Goal: Use online tool/utility: Utilize a website feature to perform a specific function

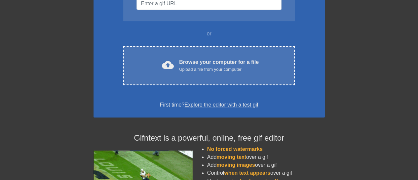
scroll to position [110, 0]
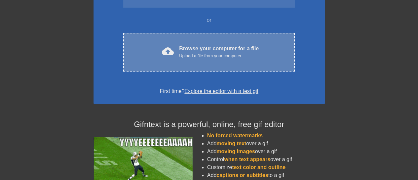
click at [180, 50] on div "Browse your computer for a file Upload a file from your computer" at bounding box center [219, 52] width 80 height 15
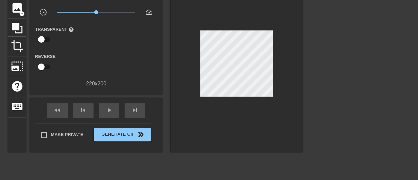
scroll to position [0, 0]
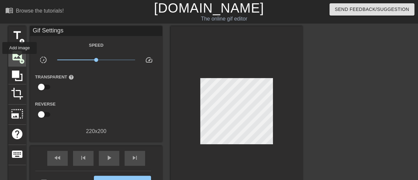
click at [19, 58] on span "add_circle" at bounding box center [22, 61] width 6 height 6
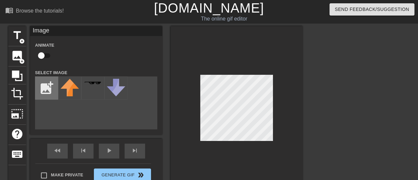
click at [45, 83] on input "file" at bounding box center [46, 88] width 22 height 22
type input "C:\fakepath\Subject (3).png"
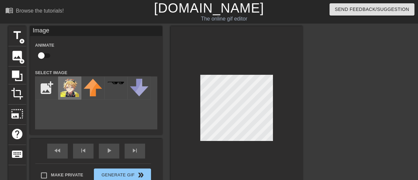
click at [72, 90] on img at bounding box center [69, 88] width 19 height 18
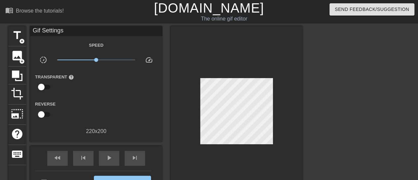
click at [265, 75] on div at bounding box center [237, 112] width 132 height 173
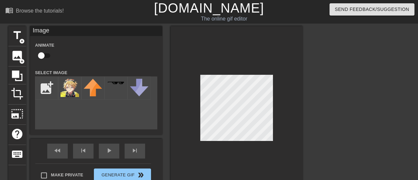
click at [322, 131] on div at bounding box center [360, 125] width 99 height 198
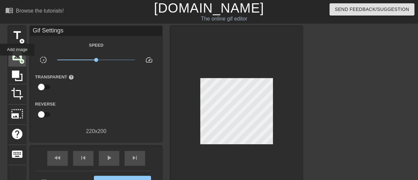
click at [17, 60] on span "image" at bounding box center [17, 55] width 13 height 13
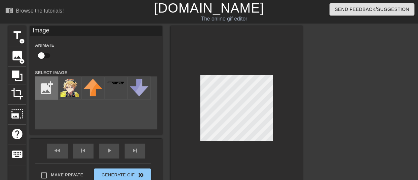
click at [43, 91] on input "file" at bounding box center [46, 88] width 22 height 22
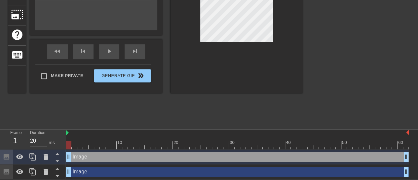
scroll to position [99, 0]
click at [45, 153] on icon at bounding box center [46, 157] width 8 height 8
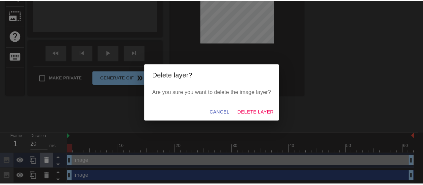
scroll to position [95, 0]
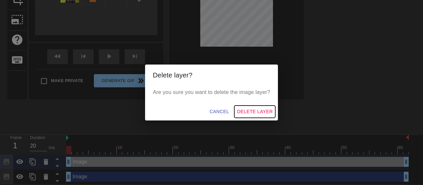
click at [250, 110] on span "Delete Layer" at bounding box center [255, 111] width 36 height 8
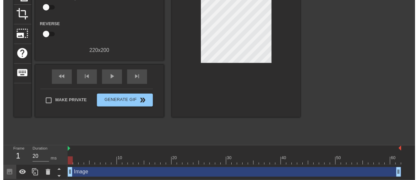
scroll to position [85, 0]
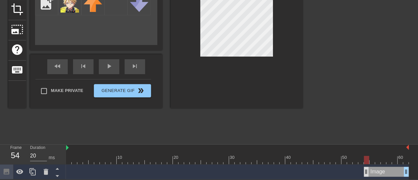
drag, startPoint x: 68, startPoint y: 173, endPoint x: 367, endPoint y: 167, distance: 298.8
drag, startPoint x: 367, startPoint y: 170, endPoint x: 338, endPoint y: 175, distance: 29.6
click at [332, 93] on div at bounding box center [360, 41] width 99 height 198
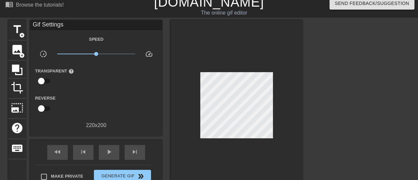
scroll to position [0, 0]
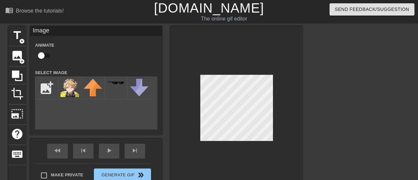
click at [345, 122] on div at bounding box center [360, 125] width 99 height 198
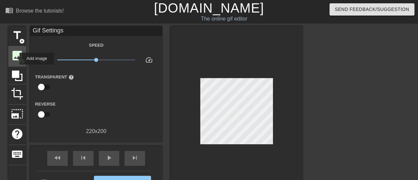
click at [17, 57] on span "image" at bounding box center [17, 55] width 13 height 13
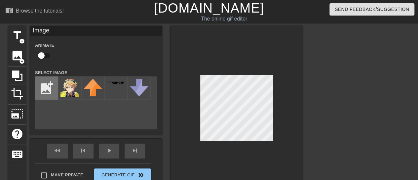
click at [45, 83] on input "file" at bounding box center [46, 88] width 22 height 22
type input "C:\fakepath\iphone-emoji-emoji-domain-smiley-hand-emoticon-sticker-online-chat-…"
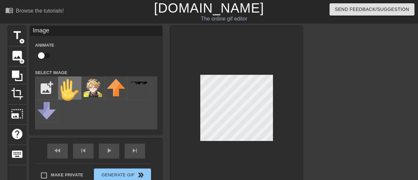
click at [72, 91] on img at bounding box center [69, 90] width 19 height 22
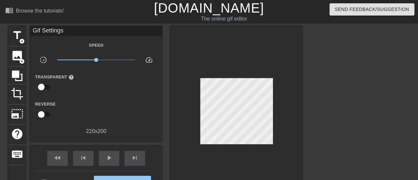
click at [331, 121] on div at bounding box center [360, 125] width 99 height 198
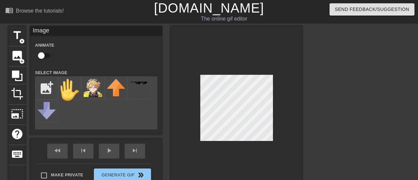
click at [368, 114] on div at bounding box center [360, 125] width 99 height 198
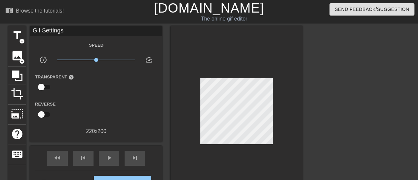
scroll to position [34, 0]
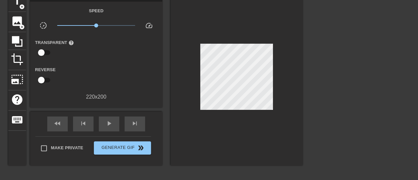
click at [385, 92] on div at bounding box center [360, 91] width 99 height 198
click at [17, 26] on span "image" at bounding box center [17, 21] width 13 height 13
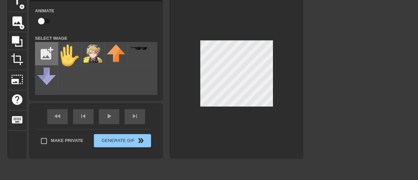
click at [43, 51] on input "file" at bounding box center [46, 53] width 22 height 22
type input "C:\fakepath\stop-hand-icon-emoji-sticker-free-png.webp"
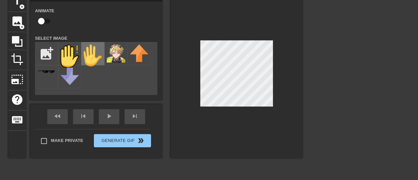
click at [93, 54] on img at bounding box center [93, 55] width 19 height 22
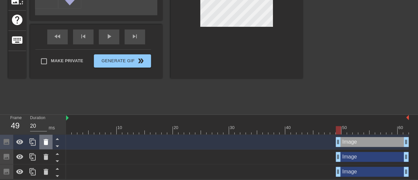
click at [46, 143] on icon at bounding box center [46, 142] width 5 height 6
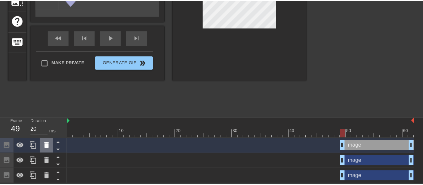
scroll to position [110, 0]
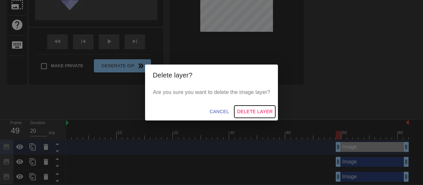
click at [247, 109] on span "Delete Layer" at bounding box center [255, 111] width 36 height 8
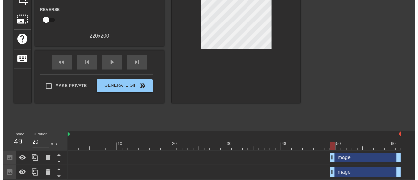
scroll to position [100, 0]
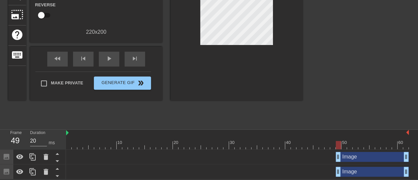
click at [111, 157] on div "Image drag_handle drag_handle" at bounding box center [237, 157] width 343 height 10
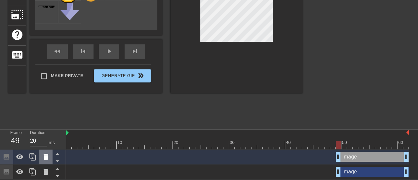
click at [51, 154] on div at bounding box center [45, 156] width 13 height 15
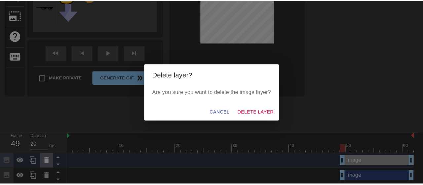
scroll to position [95, 0]
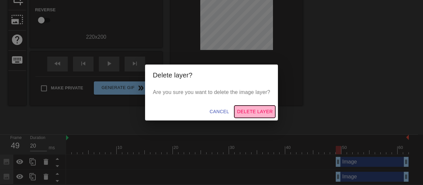
click at [255, 111] on span "Delete Layer" at bounding box center [255, 111] width 36 height 8
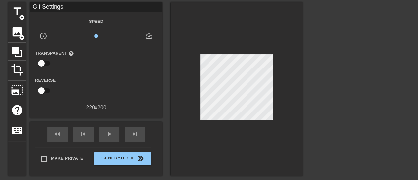
scroll to position [23, 0]
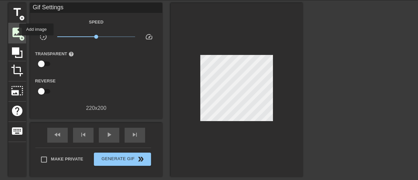
click at [15, 29] on span "image" at bounding box center [17, 32] width 13 height 13
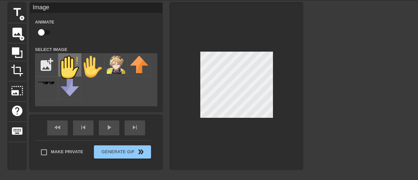
click at [65, 67] on img at bounding box center [69, 67] width 19 height 23
click at [223, 49] on div at bounding box center [237, 86] width 132 height 166
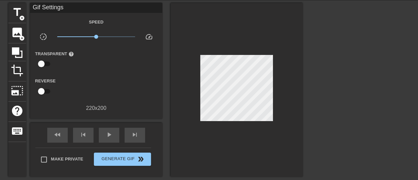
click at [330, 97] on div at bounding box center [360, 102] width 99 height 198
click at [109, 134] on span "play_arrow" at bounding box center [109, 135] width 8 height 8
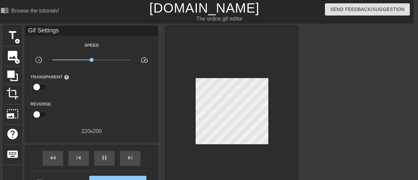
scroll to position [0, 0]
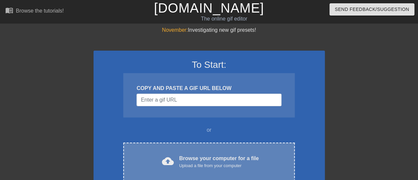
click at [212, 154] on div "Browse your computer for a file Upload a file from your computer" at bounding box center [219, 161] width 80 height 15
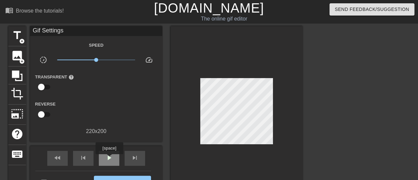
click at [109, 159] on span "play_arrow" at bounding box center [109, 158] width 8 height 8
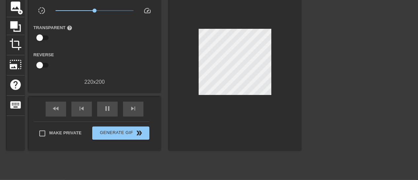
scroll to position [23, 4]
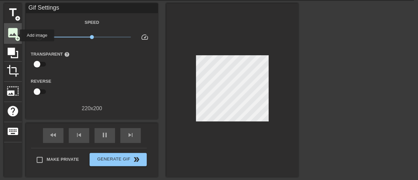
click at [16, 36] on span "add_circle" at bounding box center [18, 39] width 6 height 6
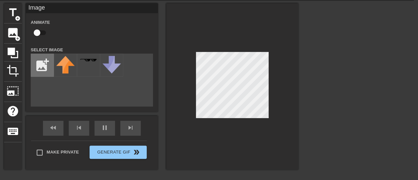
click at [40, 62] on input "file" at bounding box center [42, 65] width 22 height 22
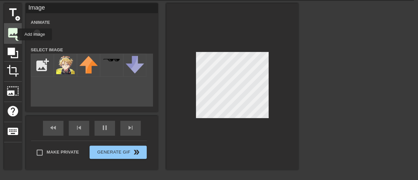
click at [13, 34] on span "image" at bounding box center [13, 32] width 13 height 13
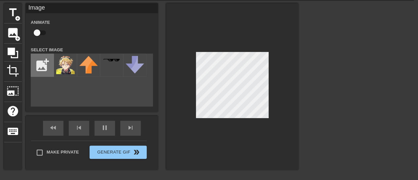
click at [46, 68] on input "file" at bounding box center [42, 65] width 22 height 22
type input "C:\fakepath\stop-hand-icon-emoji-sticker-free-png.webp"
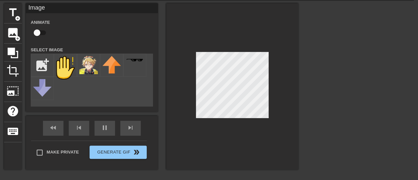
click at [380, 116] on div at bounding box center [355, 102] width 99 height 198
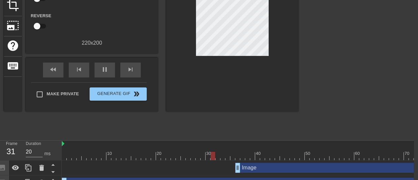
scroll to position [103, 4]
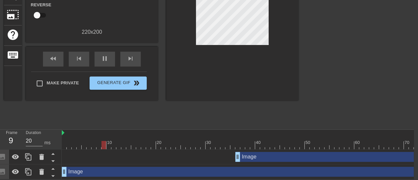
click at [168, 168] on div "Image drag_handle drag_handle" at bounding box center [260, 172] width 397 height 10
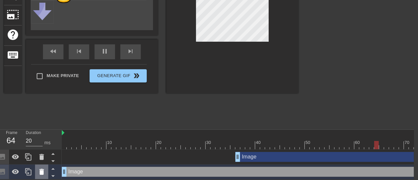
click at [40, 169] on icon at bounding box center [41, 172] width 5 height 6
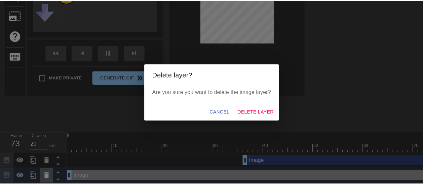
scroll to position [98, 0]
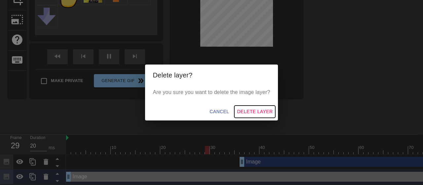
click at [247, 114] on span "Delete Layer" at bounding box center [255, 111] width 36 height 8
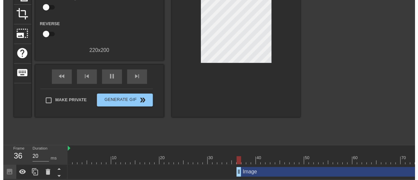
scroll to position [89, 0]
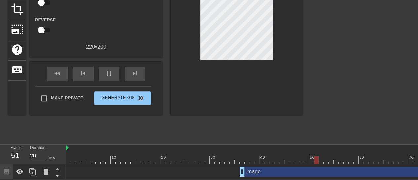
click at [250, 167] on div "Image drag_handle drag_handle" at bounding box center [351, 172] width 223 height 10
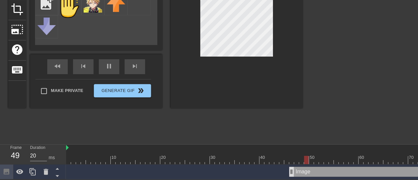
drag, startPoint x: 241, startPoint y: 168, endPoint x: 290, endPoint y: 171, distance: 49.0
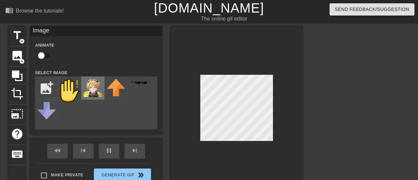
click at [98, 91] on img at bounding box center [93, 88] width 19 height 18
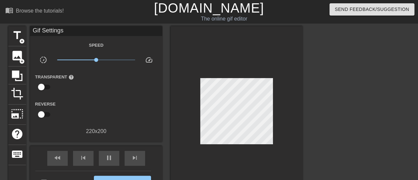
scroll to position [89, 0]
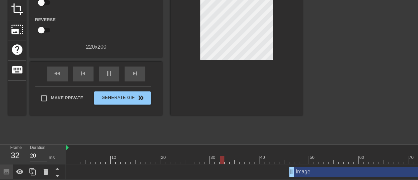
click at [319, 170] on div "Image drag_handle drag_handle" at bounding box center [375, 172] width 173 height 10
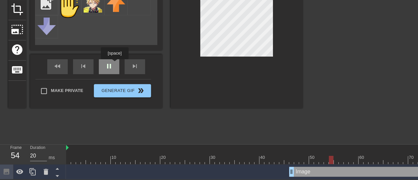
click at [114, 64] on div "pause" at bounding box center [109, 66] width 20 height 15
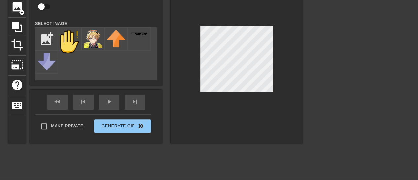
scroll to position [39, 0]
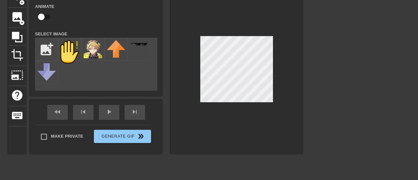
click at [332, 78] on div at bounding box center [360, 86] width 99 height 198
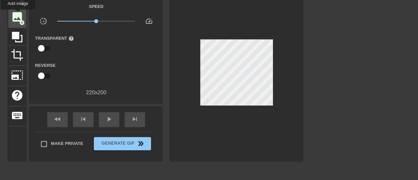
click at [18, 14] on span "image" at bounding box center [17, 17] width 13 height 13
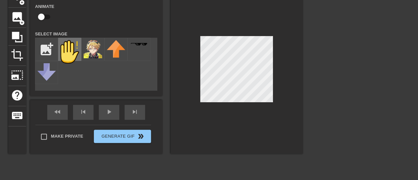
click at [73, 55] on img at bounding box center [69, 51] width 19 height 23
click at [230, 33] on div at bounding box center [237, 70] width 132 height 166
click at [352, 96] on div at bounding box center [360, 86] width 99 height 198
click at [331, 78] on div at bounding box center [360, 86] width 99 height 198
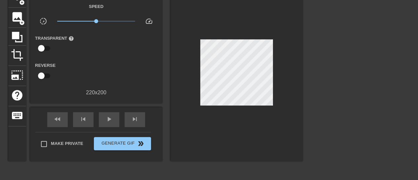
click at [336, 99] on div at bounding box center [360, 86] width 99 height 198
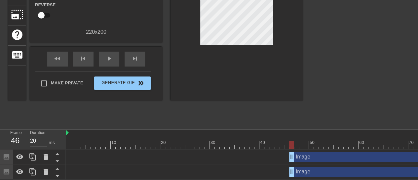
drag, startPoint x: 342, startPoint y: 152, endPoint x: 293, endPoint y: 157, distance: 48.9
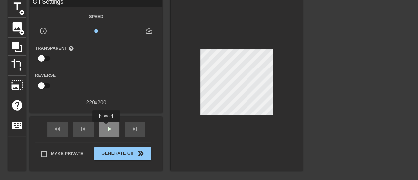
click at [106, 127] on span "play_arrow" at bounding box center [109, 129] width 8 height 8
click at [395, 158] on div at bounding box center [360, 96] width 99 height 198
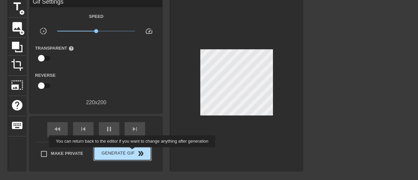
click at [133, 152] on span "Generate Gif double_arrow" at bounding box center [122, 153] width 52 height 8
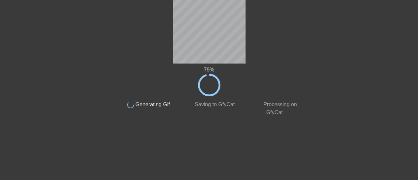
scroll to position [0, 0]
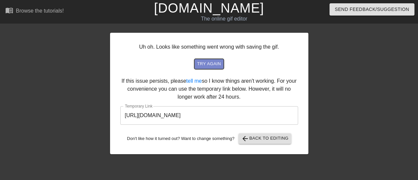
click at [204, 63] on span "try again" at bounding box center [209, 64] width 24 height 8
click at [185, 117] on input "[URL][DOMAIN_NAME]" at bounding box center [209, 115] width 178 height 19
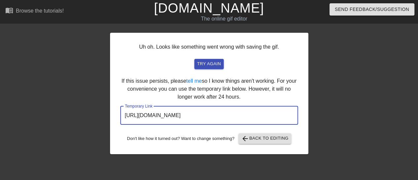
click at [185, 117] on input "[URL][DOMAIN_NAME]" at bounding box center [209, 115] width 178 height 19
click at [262, 136] on span "arrow_back Back to Editing" at bounding box center [264, 138] width 47 height 8
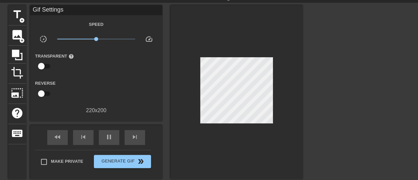
scroll to position [20, 0]
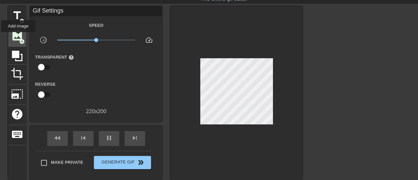
click at [18, 39] on span "image" at bounding box center [17, 35] width 13 height 13
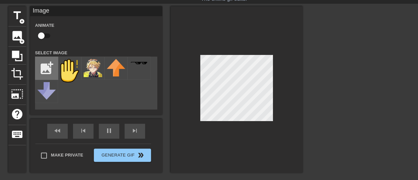
click at [44, 71] on input "file" at bounding box center [46, 68] width 22 height 22
click at [188, 85] on div at bounding box center [237, 89] width 132 height 166
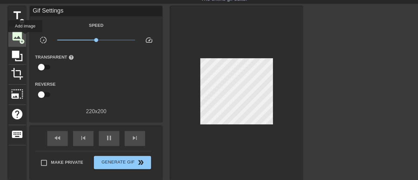
click at [17, 38] on span "image" at bounding box center [17, 35] width 13 height 13
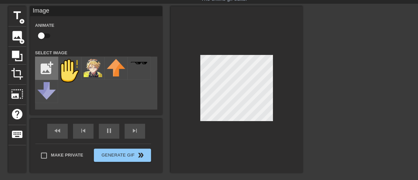
click at [46, 66] on input "file" at bounding box center [46, 68] width 22 height 22
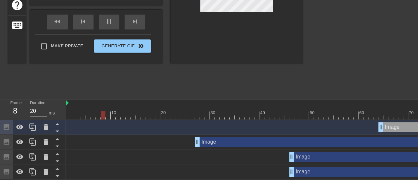
click at [74, 123] on div "Image drag_handle drag_handle" at bounding box center [264, 127] width 397 height 10
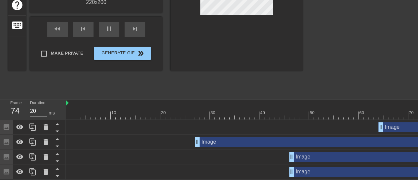
click at [9, 124] on icon at bounding box center [7, 127] width 6 height 6
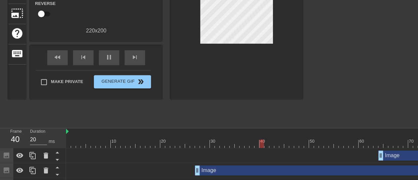
scroll to position [78, 0]
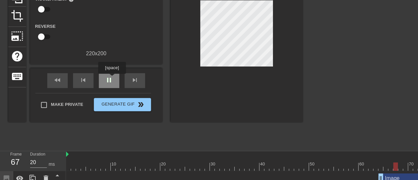
click at [112, 78] on span "pause" at bounding box center [109, 80] width 8 height 8
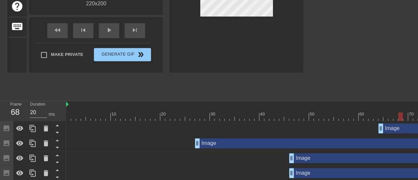
scroll to position [128, 0]
click at [162, 128] on div "Image drag_handle drag_handle" at bounding box center [264, 128] width 397 height 10
click at [389, 129] on div "Image drag_handle drag_handle" at bounding box center [420, 128] width 84 height 10
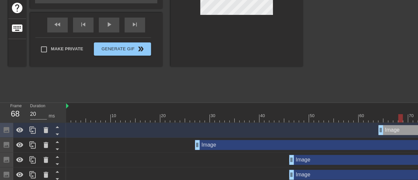
scroll to position [133, 0]
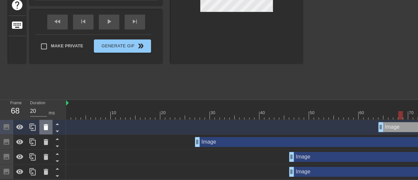
click at [43, 124] on icon at bounding box center [46, 127] width 8 height 8
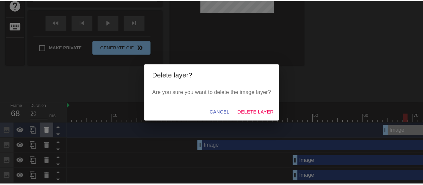
scroll to position [128, 0]
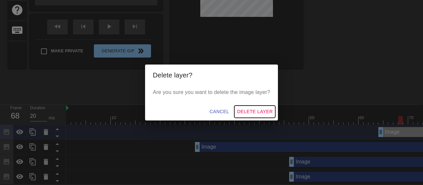
click at [260, 109] on span "Delete Layer" at bounding box center [255, 111] width 36 height 8
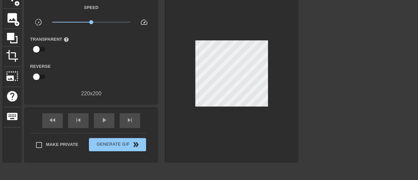
scroll to position [0, 0]
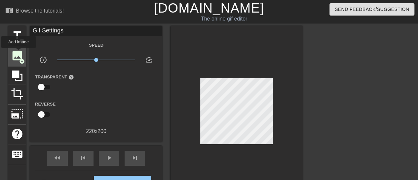
click at [19, 53] on span "image" at bounding box center [17, 55] width 13 height 13
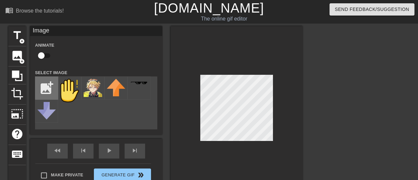
click at [45, 92] on input "file" at bounding box center [46, 88] width 22 height 22
type input "C:\fakepath\GhPn_XZXsAA7aVf-removebg-preview.png"
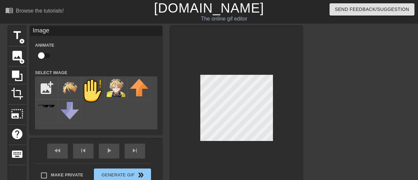
scroll to position [133, 0]
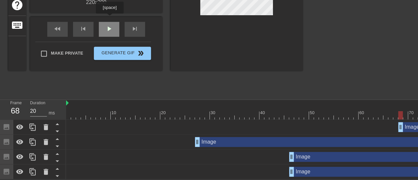
click at [109, 22] on div "play_arrow" at bounding box center [109, 29] width 20 height 15
click at [109, 25] on span "pause" at bounding box center [109, 29] width 8 height 8
drag, startPoint x: 114, startPoint y: 109, endPoint x: 67, endPoint y: 106, distance: 47.0
click at [67, 106] on div "10 20 30 40 50 60 70 80" at bounding box center [264, 109] width 397 height 19
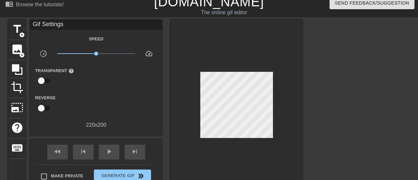
scroll to position [0, 0]
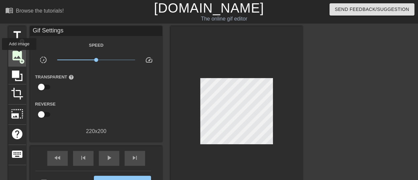
click at [17, 55] on span "image" at bounding box center [17, 55] width 13 height 13
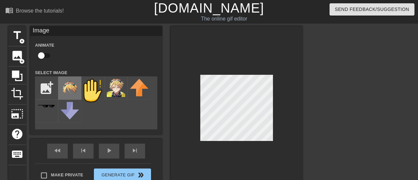
click at [67, 87] on img at bounding box center [69, 88] width 19 height 19
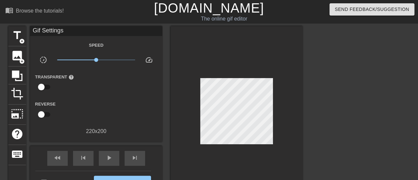
click at [314, 109] on div at bounding box center [360, 125] width 99 height 198
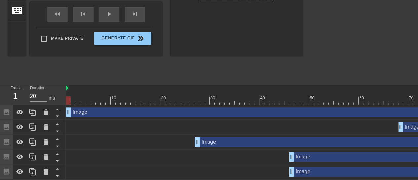
scroll to position [147, 0]
click at [402, 109] on div "Image drag_handle drag_handle" at bounding box center [264, 112] width 397 height 10
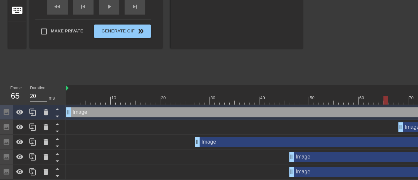
drag, startPoint x: 69, startPoint y: 95, endPoint x: 385, endPoint y: 92, distance: 316.2
click at [385, 92] on div "10 20 30 40 50 60 70 80" at bounding box center [264, 94] width 397 height 19
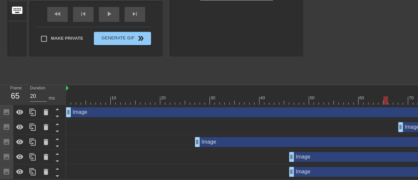
scroll to position [0, 41]
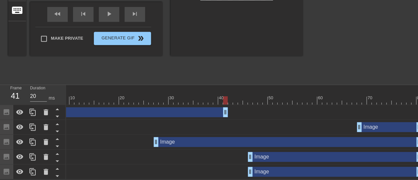
drag, startPoint x: 416, startPoint y: 109, endPoint x: 210, endPoint y: 119, distance: 206.1
click at [210, 119] on div "Image drag_handle drag_handle Image drag_handle drag_handle Image drag_handle d…" at bounding box center [201, 142] width 352 height 74
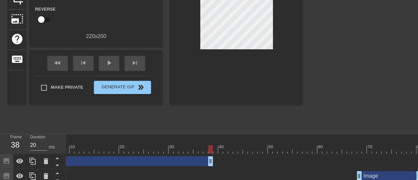
scroll to position [106, 0]
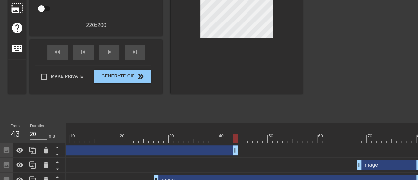
drag, startPoint x: 210, startPoint y: 150, endPoint x: 233, endPoint y: 152, distance: 22.9
click at [375, 70] on div at bounding box center [360, 19] width 99 height 198
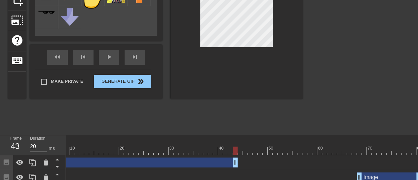
scroll to position [148, 0]
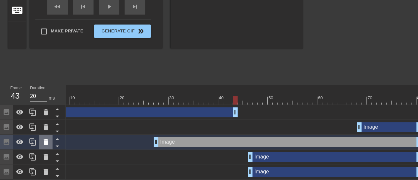
click at [44, 138] on icon at bounding box center [46, 142] width 8 height 8
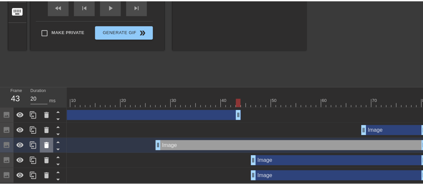
scroll to position [143, 0]
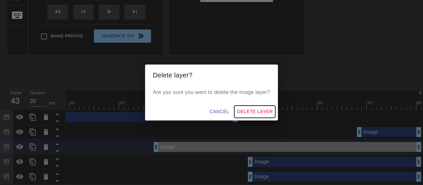
click at [253, 106] on button "Delete Layer" at bounding box center [254, 111] width 41 height 12
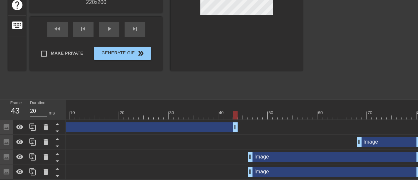
scroll to position [0, 0]
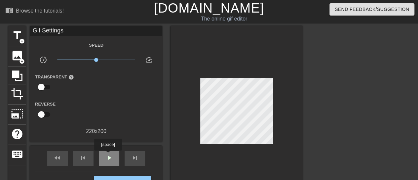
click at [108, 153] on div "play_arrow" at bounding box center [109, 158] width 20 height 15
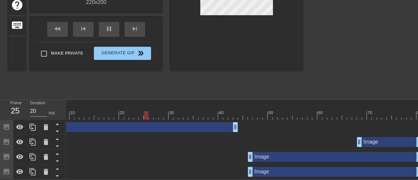
click at [393, 137] on div "Image drag_handle drag_handle" at bounding box center [389, 142] width 64 height 10
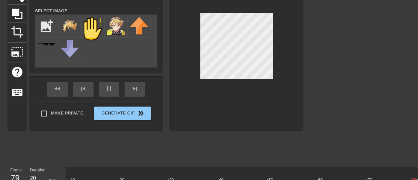
scroll to position [76, 0]
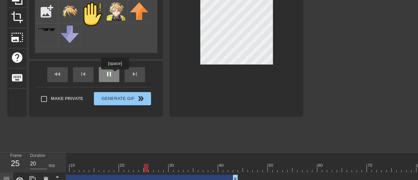
click at [113, 76] on div "pause" at bounding box center [109, 74] width 20 height 15
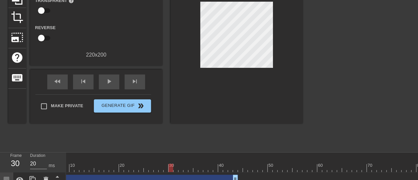
scroll to position [133, 0]
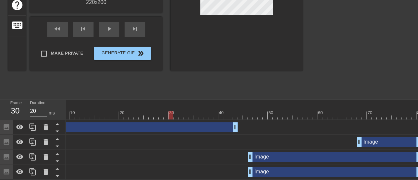
click at [363, 137] on div "Image drag_handle drag_handle" at bounding box center [389, 142] width 64 height 10
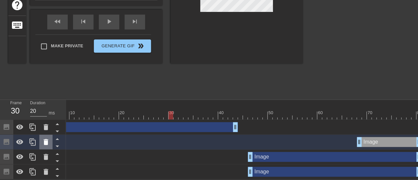
click at [44, 139] on icon at bounding box center [46, 142] width 5 height 6
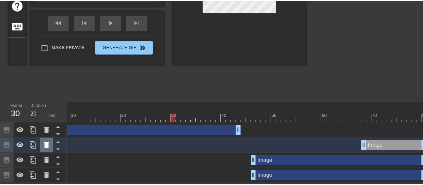
scroll to position [128, 0]
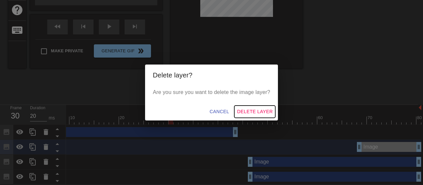
click at [257, 109] on span "Delete Layer" at bounding box center [255, 111] width 36 height 8
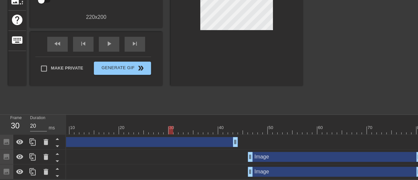
scroll to position [0, 0]
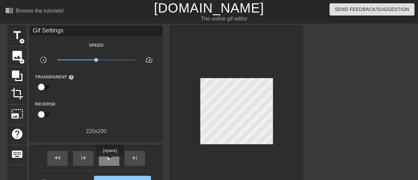
click at [109, 160] on span "play_arrow" at bounding box center [109, 158] width 8 height 8
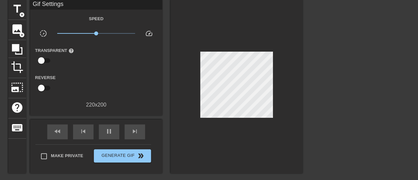
scroll to position [27, 0]
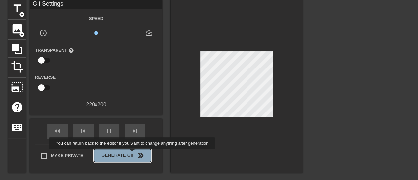
click at [133, 154] on span "Generate Gif double_arrow" at bounding box center [122, 155] width 52 height 8
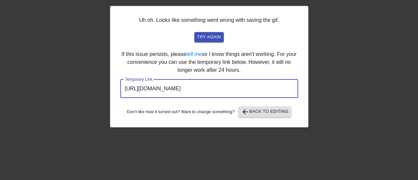
click at [178, 86] on input "[URL][DOMAIN_NAME]" at bounding box center [209, 88] width 178 height 19
